Goal: Information Seeking & Learning: Learn about a topic

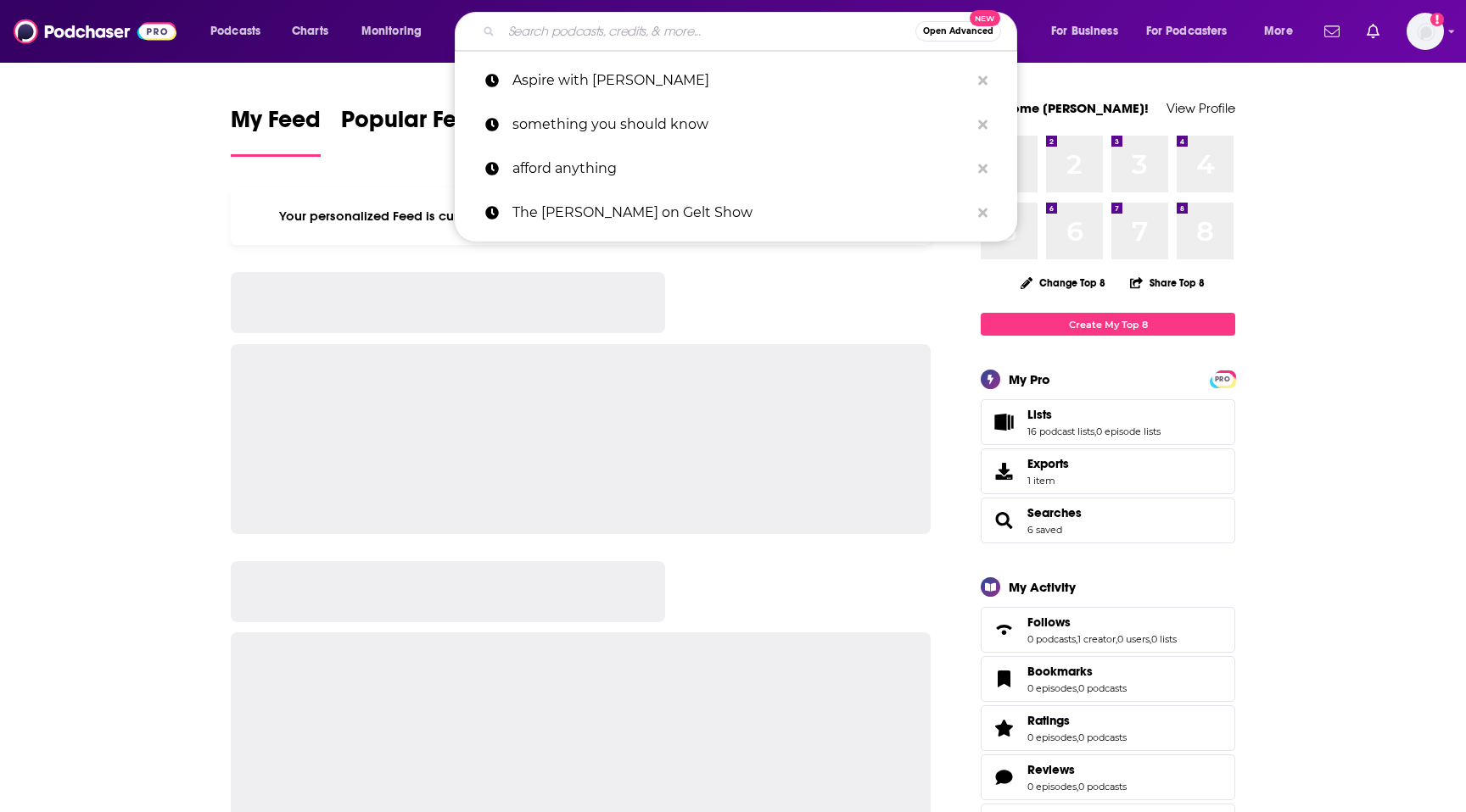
click at [679, 33] on input "Search podcasts, credits, & more..." at bounding box center [708, 31] width 415 height 27
paste input "[PERSON_NAME] Podcast"
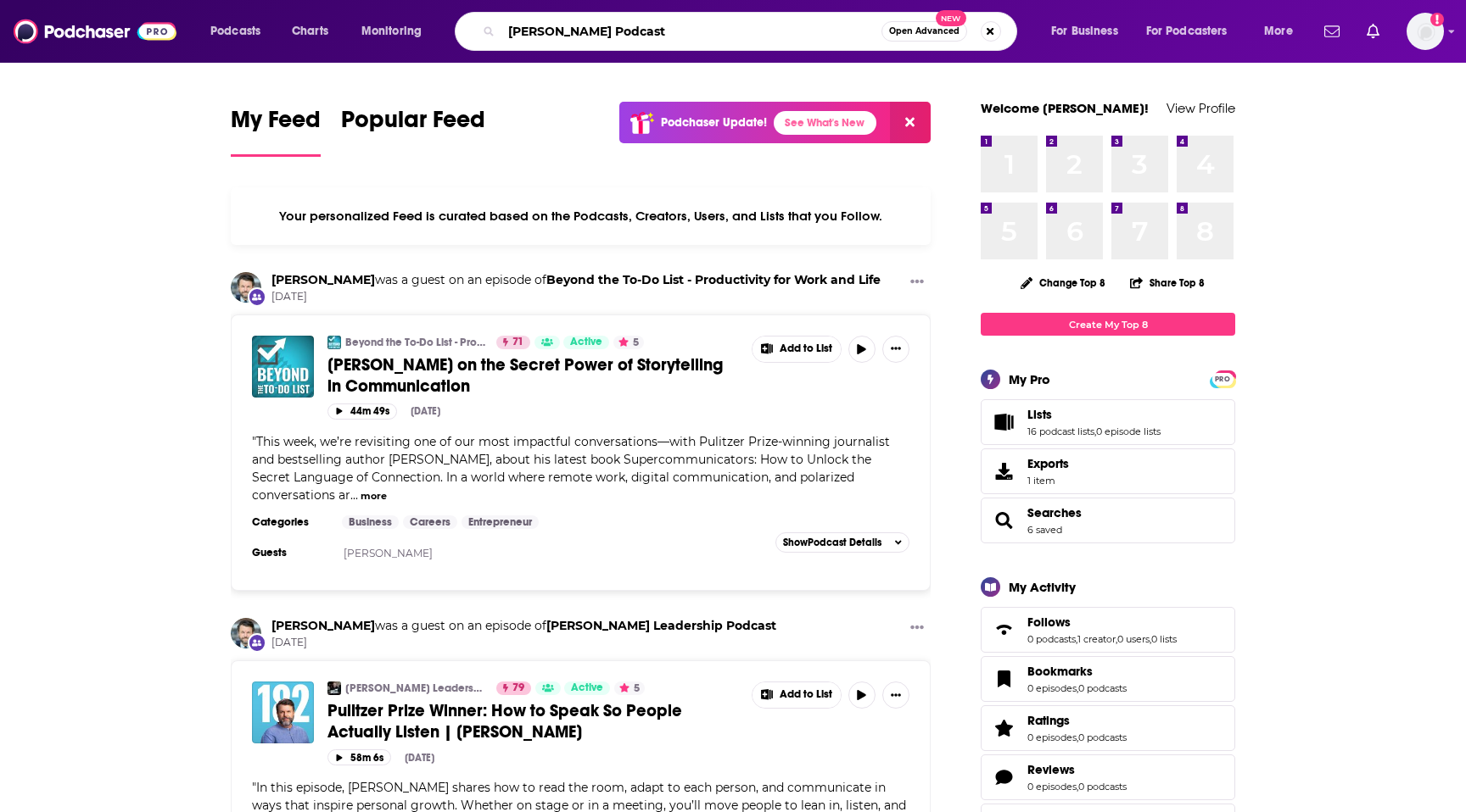
type input "[PERSON_NAME] Podcast"
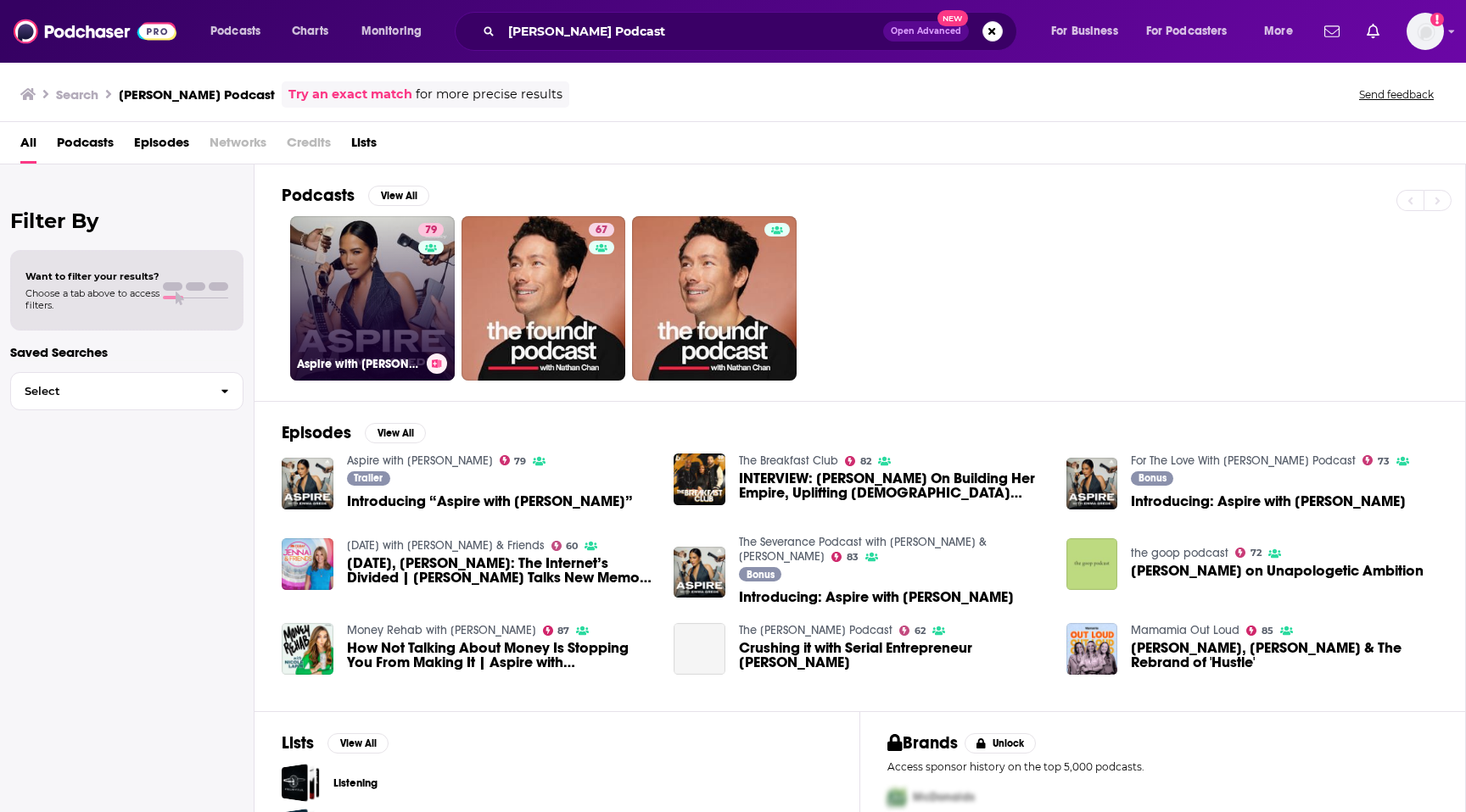
click at [382, 277] on link "79 Aspire with [PERSON_NAME]" at bounding box center [373, 298] width 165 height 165
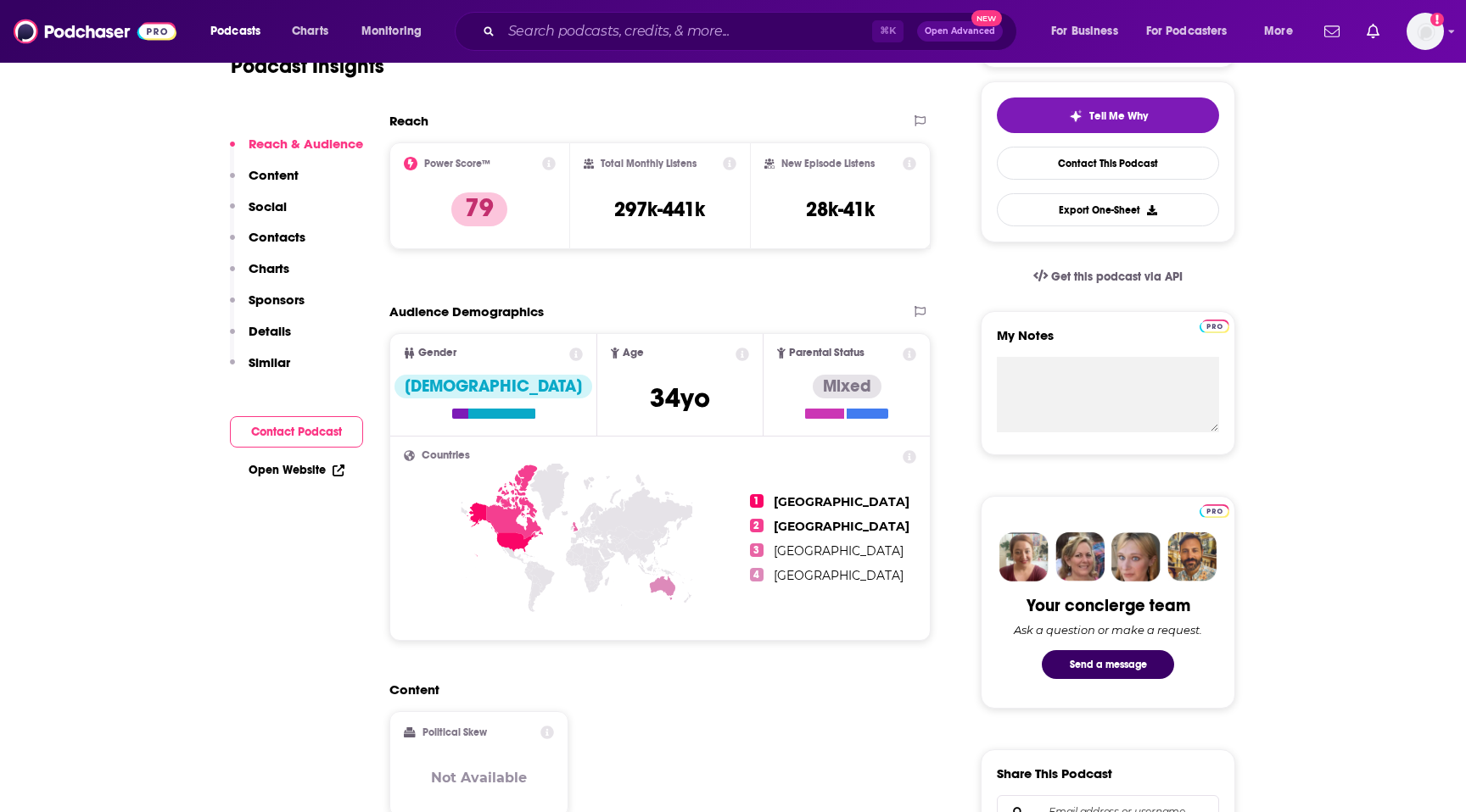
scroll to position [379, 0]
